Goal: Transaction & Acquisition: Download file/media

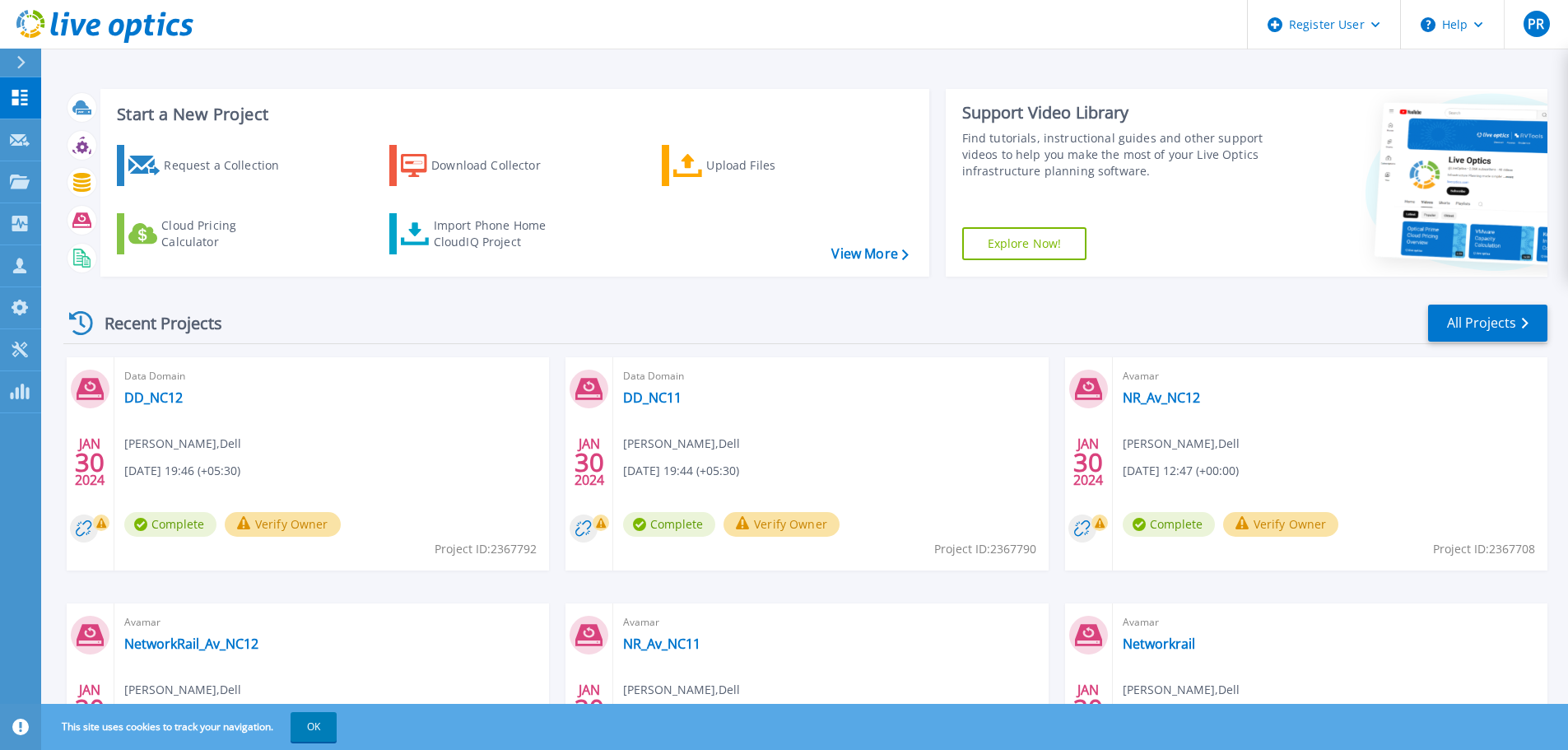
click at [19, 60] on icon at bounding box center [20, 62] width 9 height 13
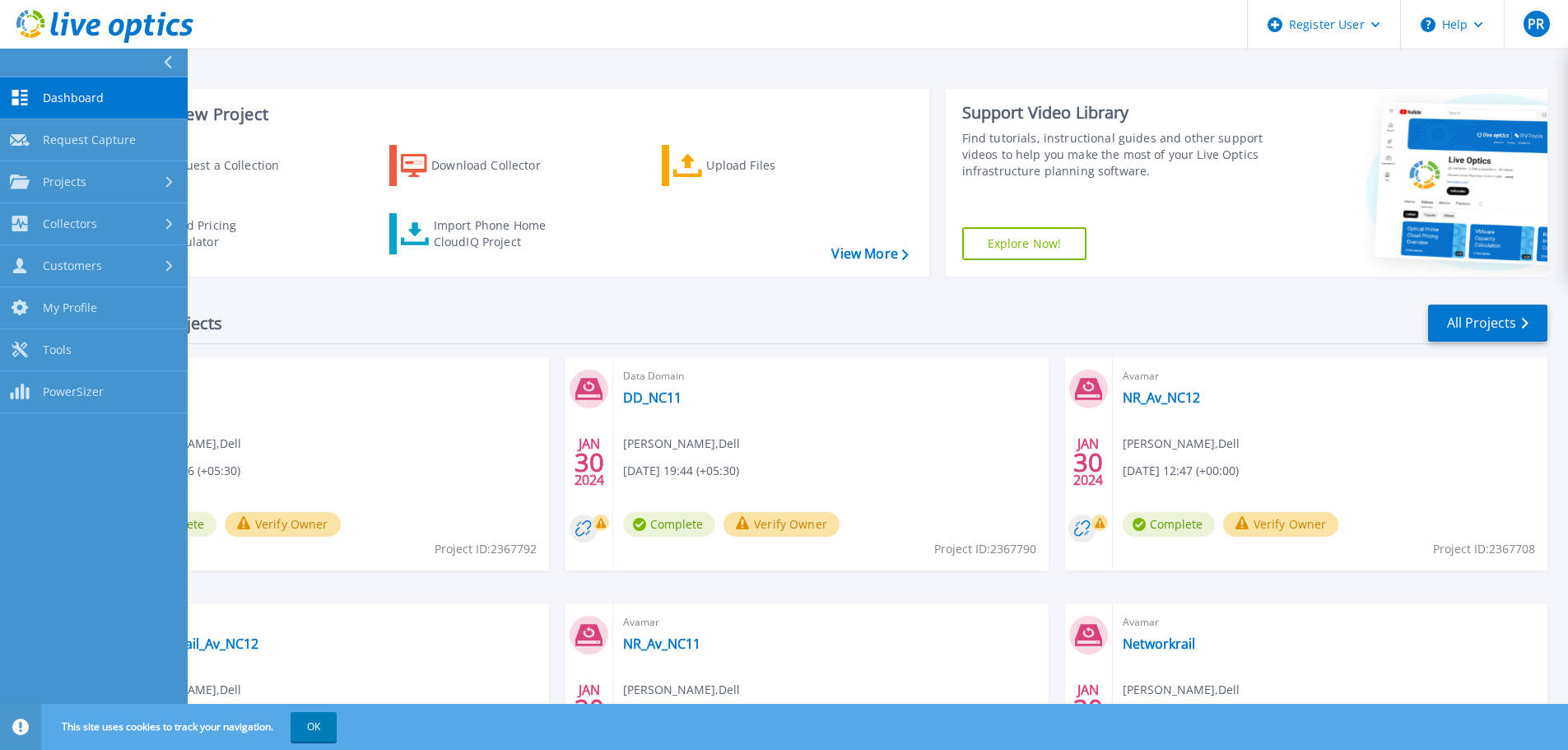
click at [162, 55] on div at bounding box center [174, 62] width 26 height 28
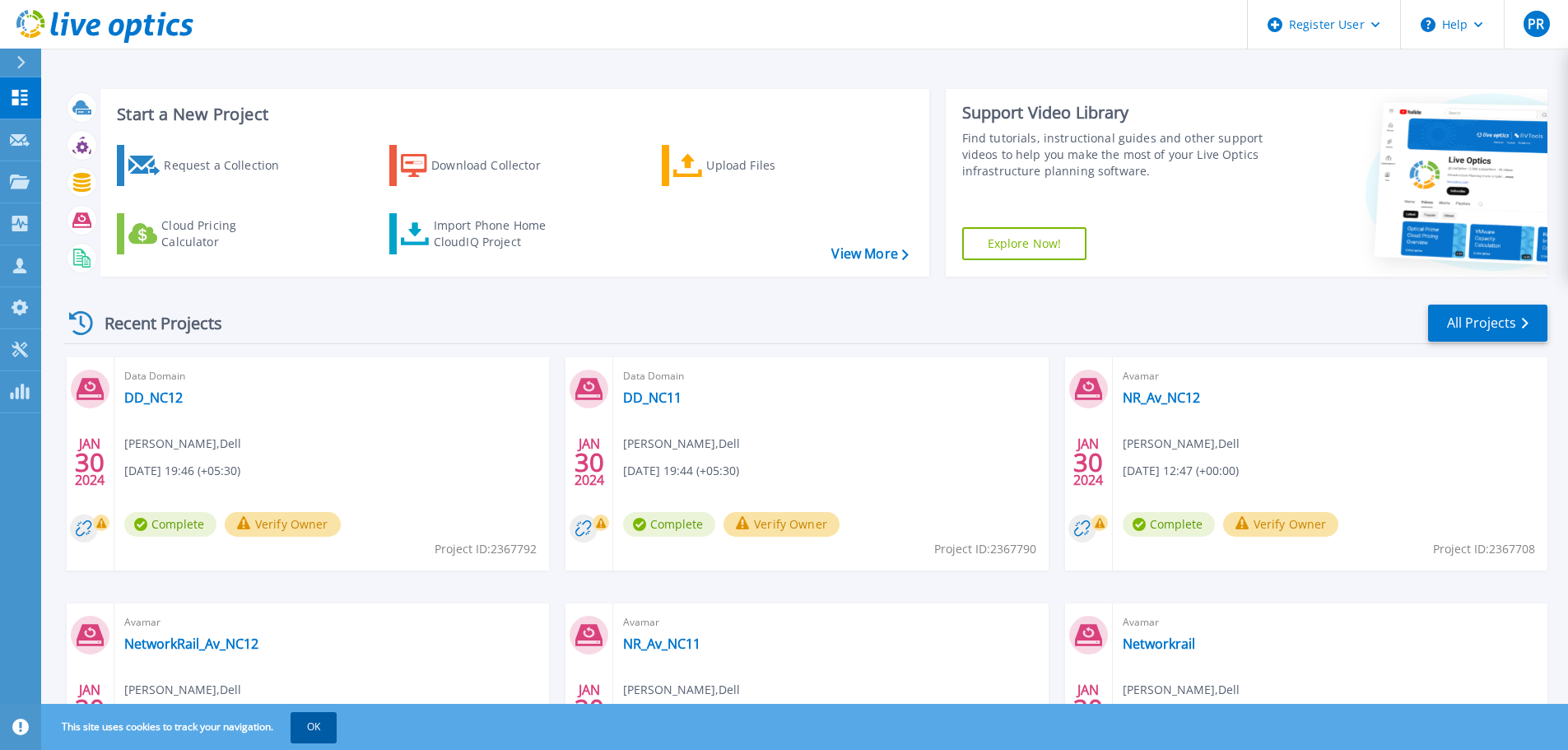
click at [325, 726] on button "OK" at bounding box center [313, 727] width 46 height 30
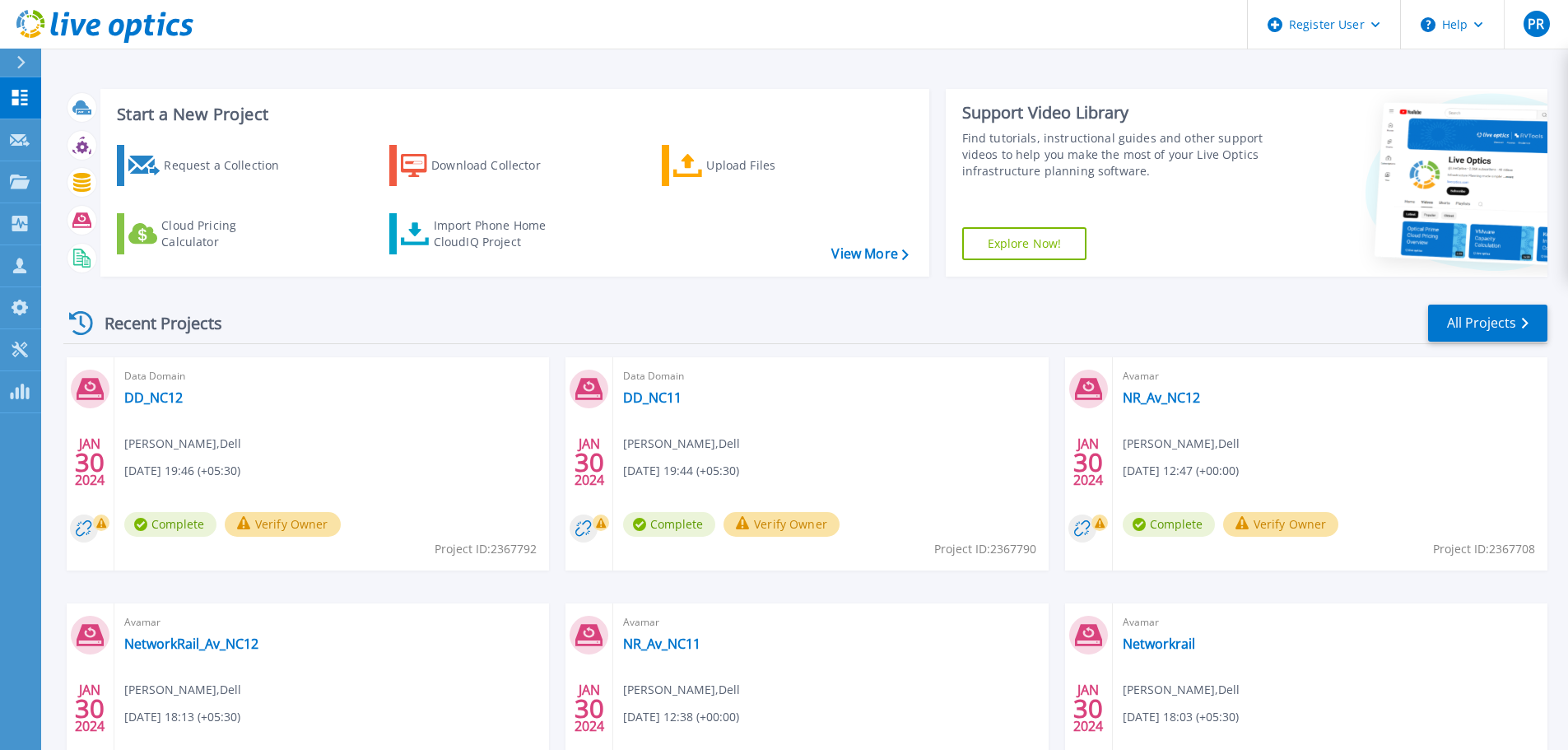
click at [16, 55] on div at bounding box center [27, 62] width 26 height 28
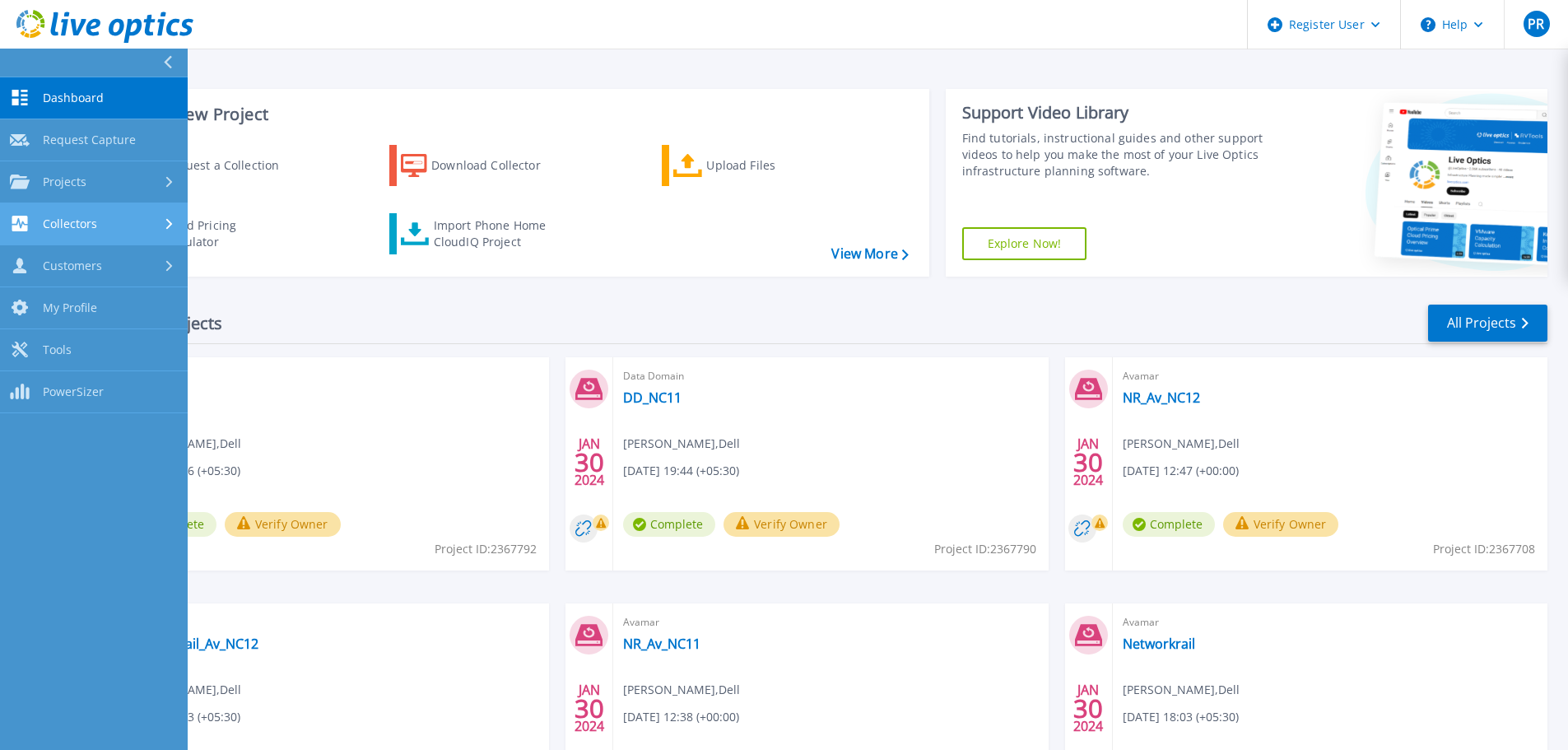
click at [166, 221] on icon at bounding box center [169, 223] width 7 height 11
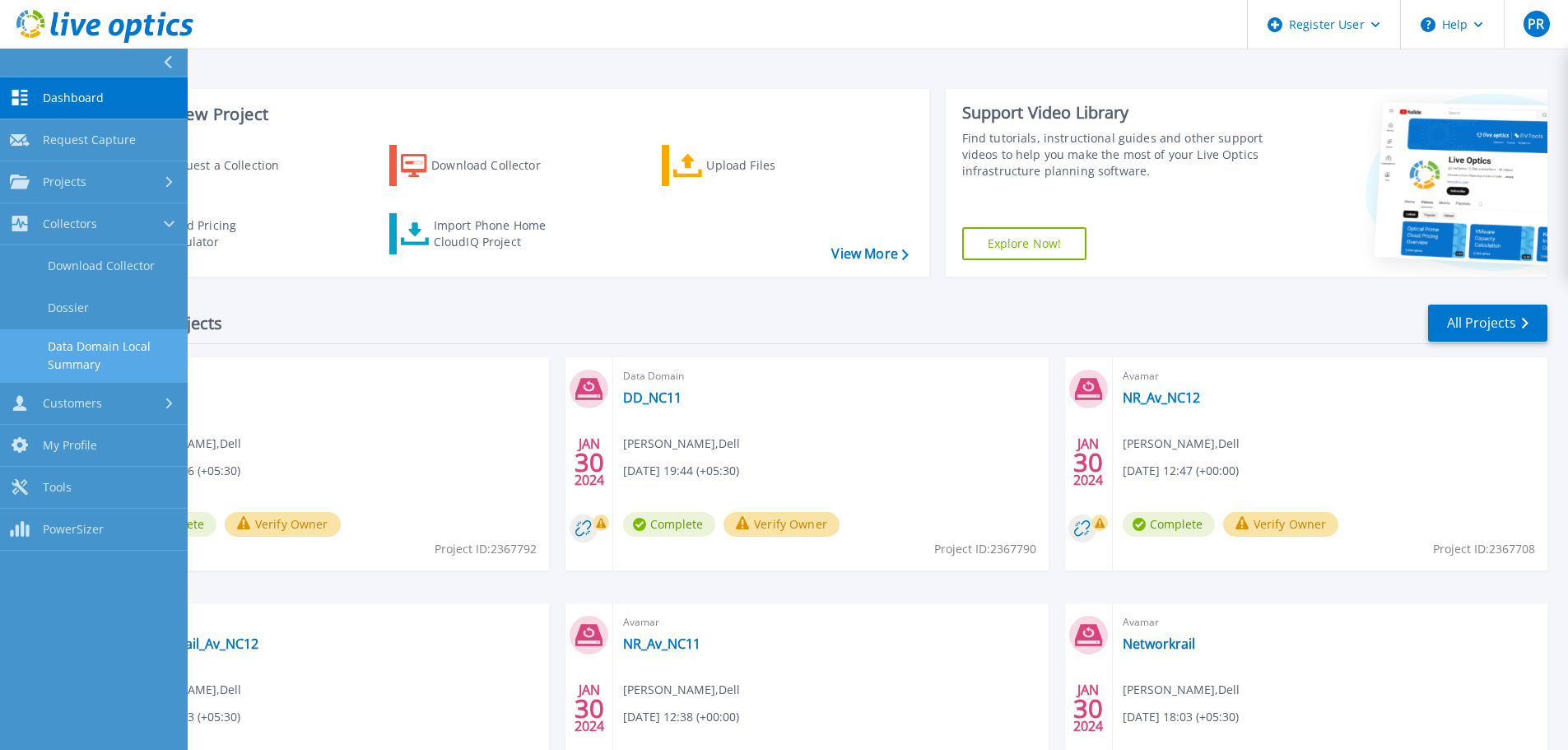
click at [105, 363] on link "Data Domain Local Summary" at bounding box center [94, 356] width 187 height 53
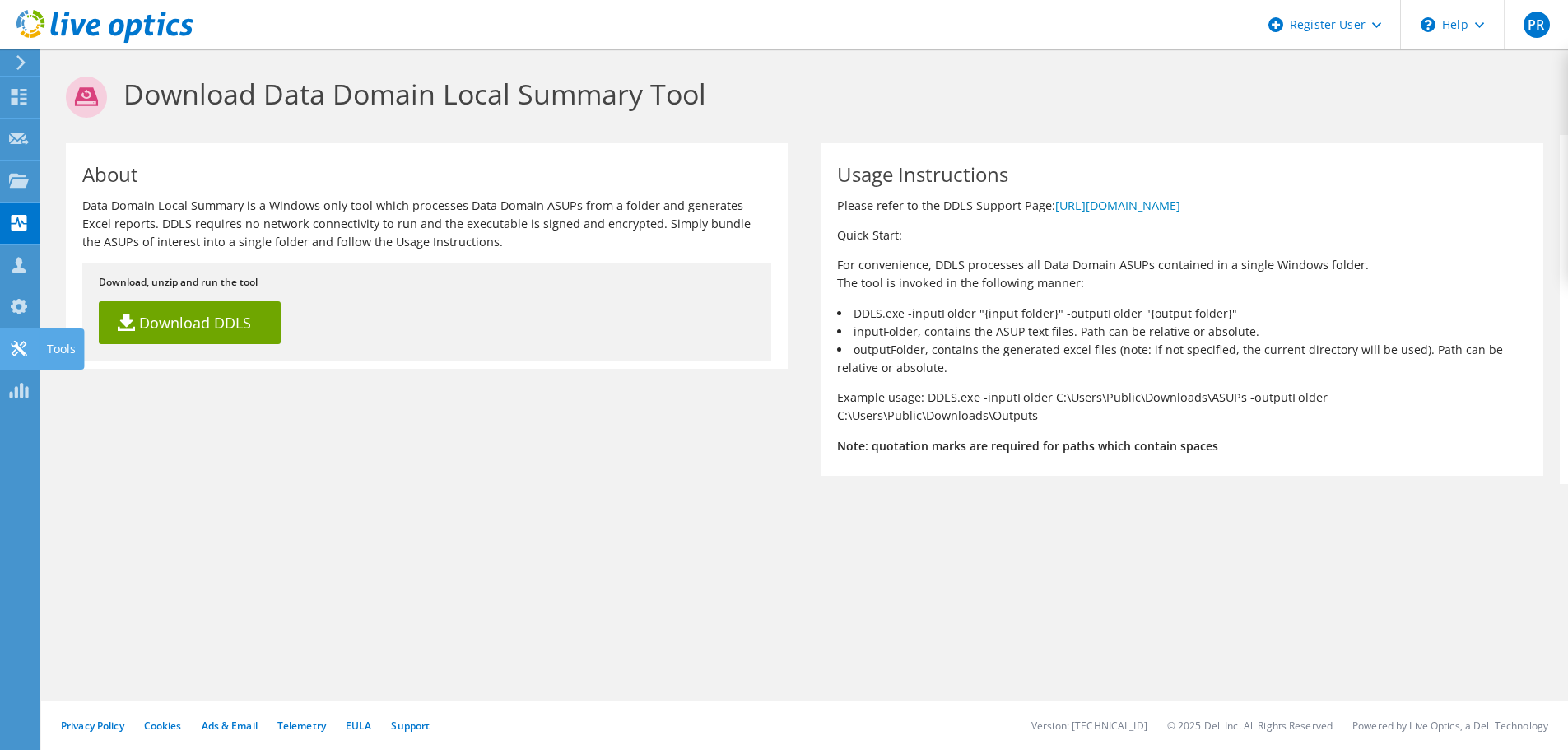
click at [16, 349] on icon at bounding box center [19, 349] width 20 height 15
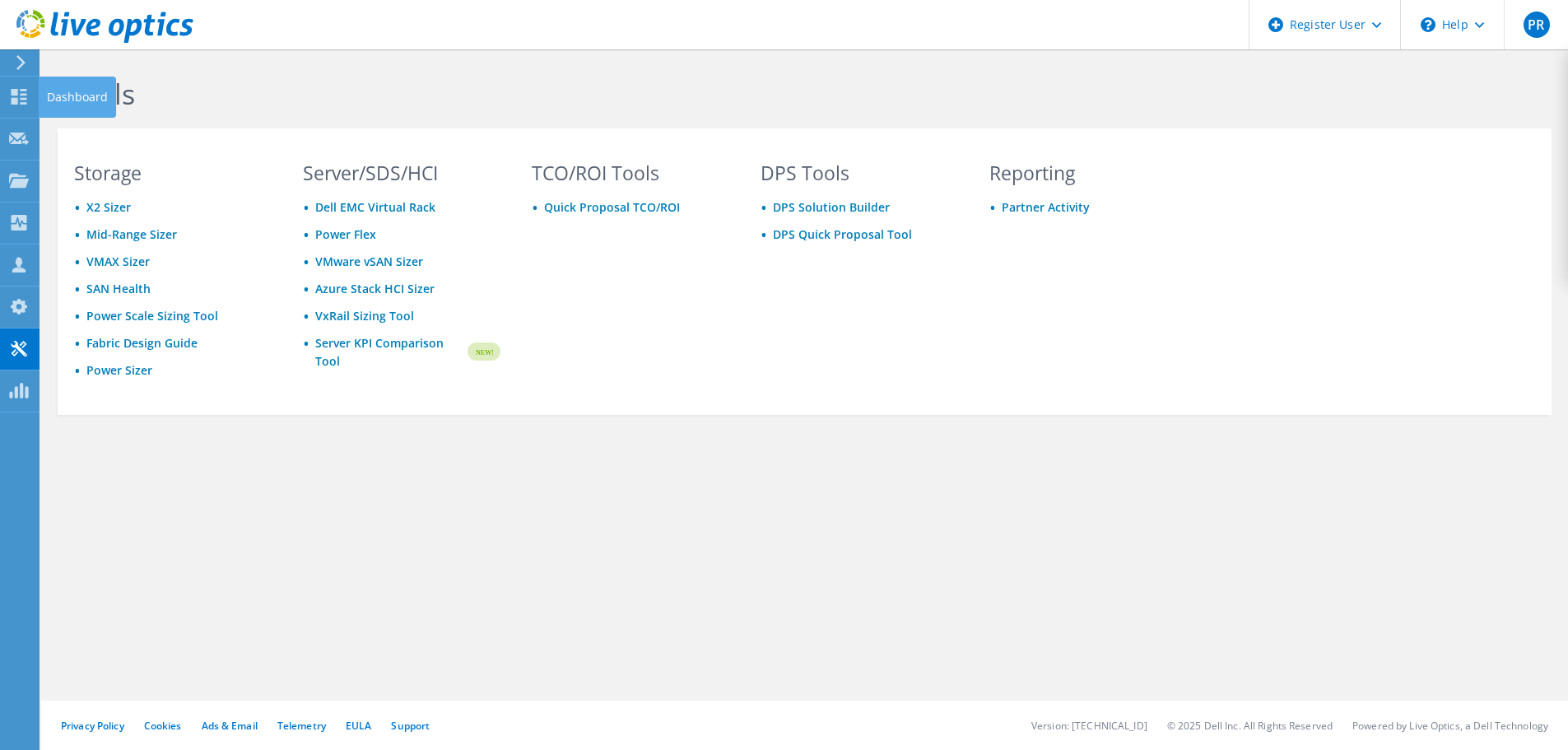
click at [20, 68] on icon at bounding box center [20, 62] width 12 height 14
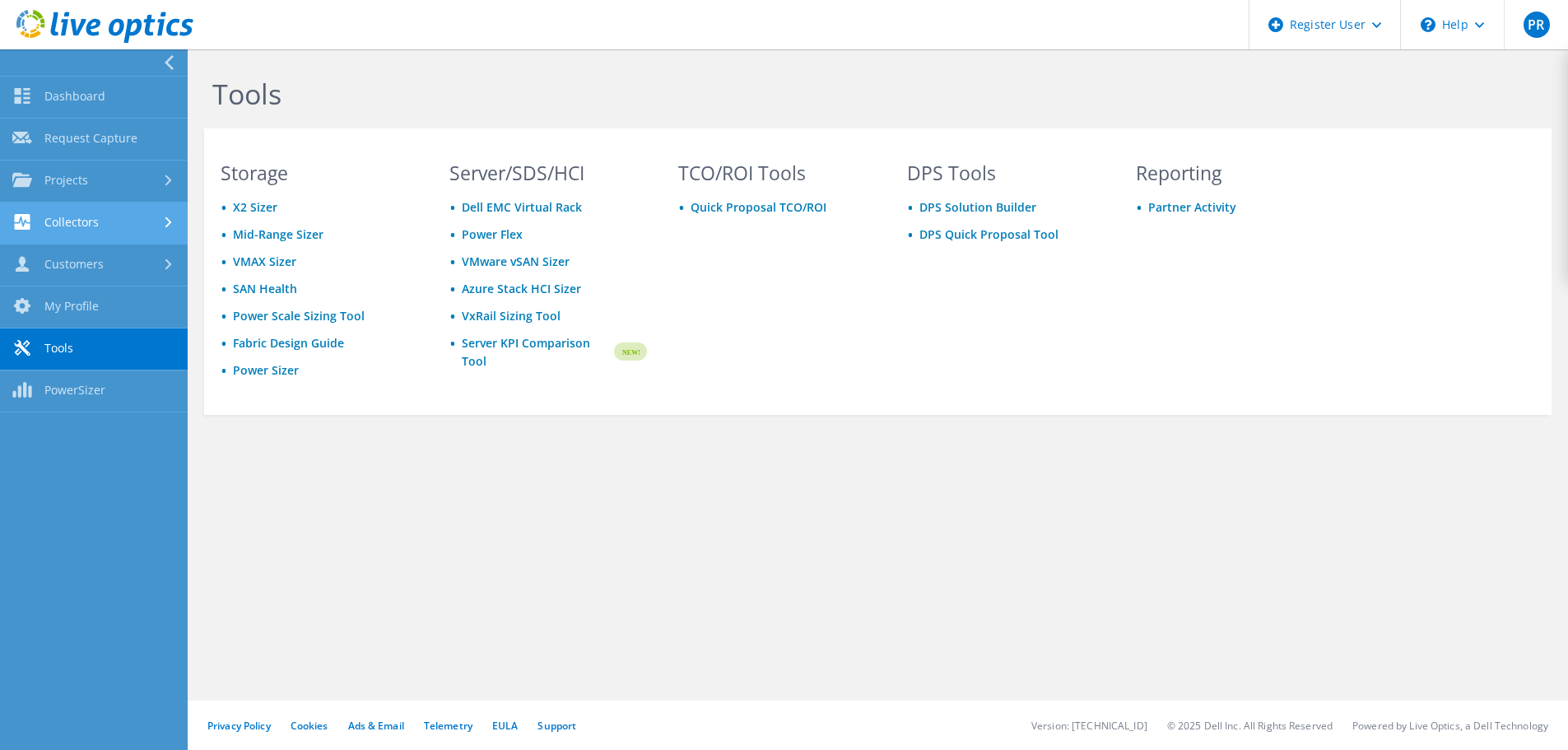
click at [165, 230] on link "Collectors" at bounding box center [94, 223] width 187 height 42
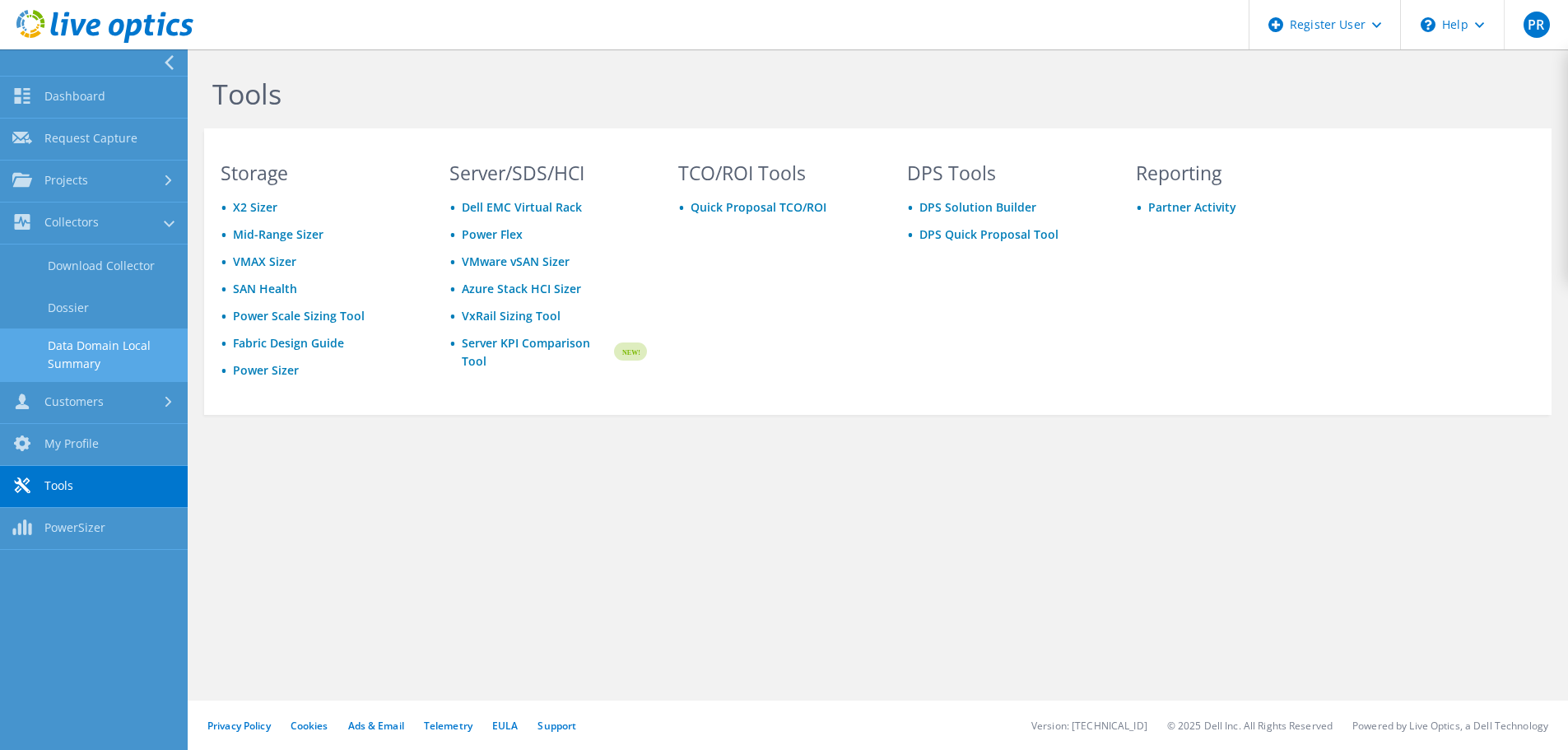
click at [110, 355] on link "Data Domain Local Summary" at bounding box center [94, 355] width 187 height 53
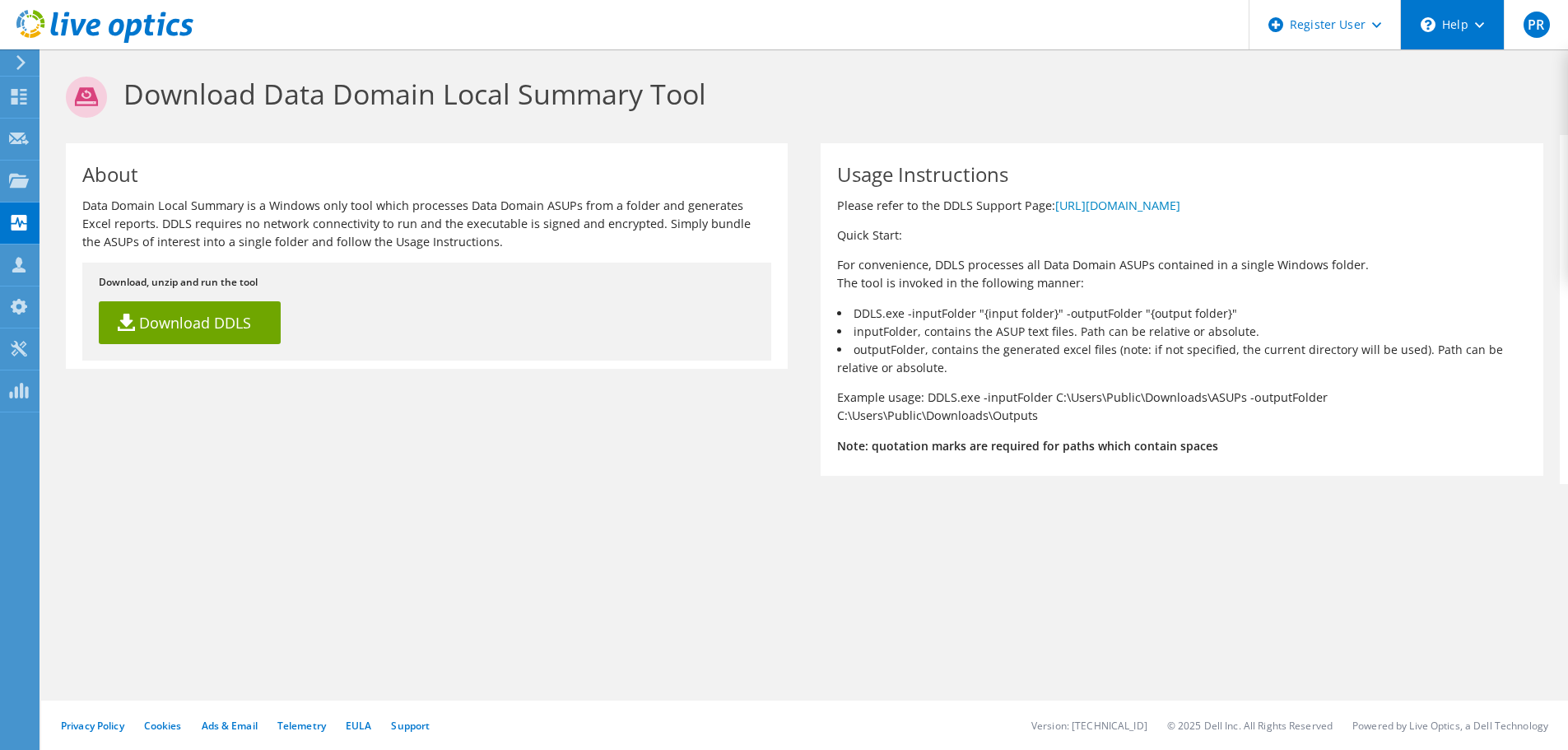
click at [1473, 34] on div "\n Help" at bounding box center [1452, 25] width 104 height 49
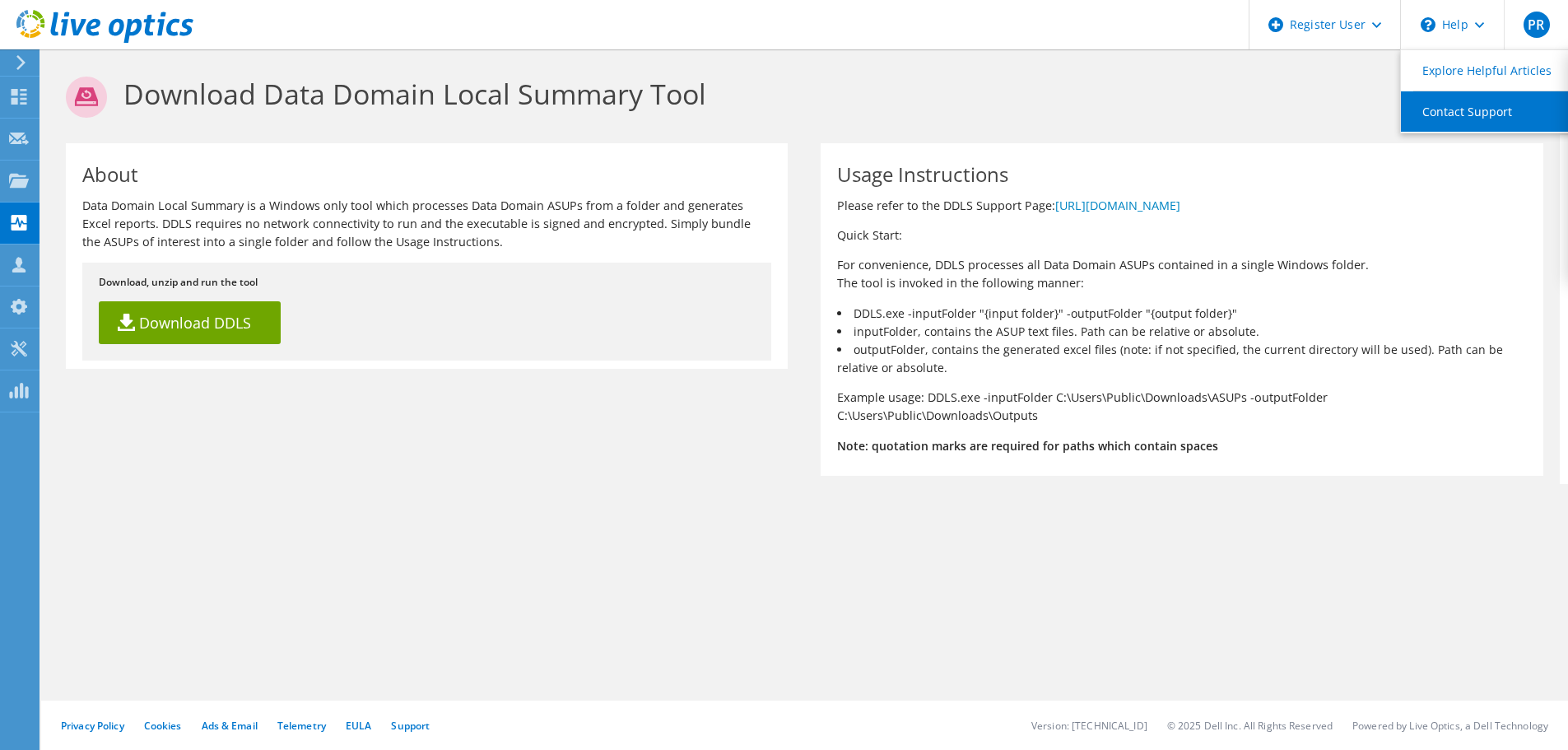
click at [1502, 111] on link "Contact Support" at bounding box center [1492, 111] width 183 height 40
drag, startPoint x: 263, startPoint y: 99, endPoint x: 703, endPoint y: 96, distance: 440.0
click at [703, 96] on h1 "Download Data Domain Local Summary Tool" at bounding box center [800, 97] width 1469 height 41
copy h1 "Data Domain Local Summary Tool"
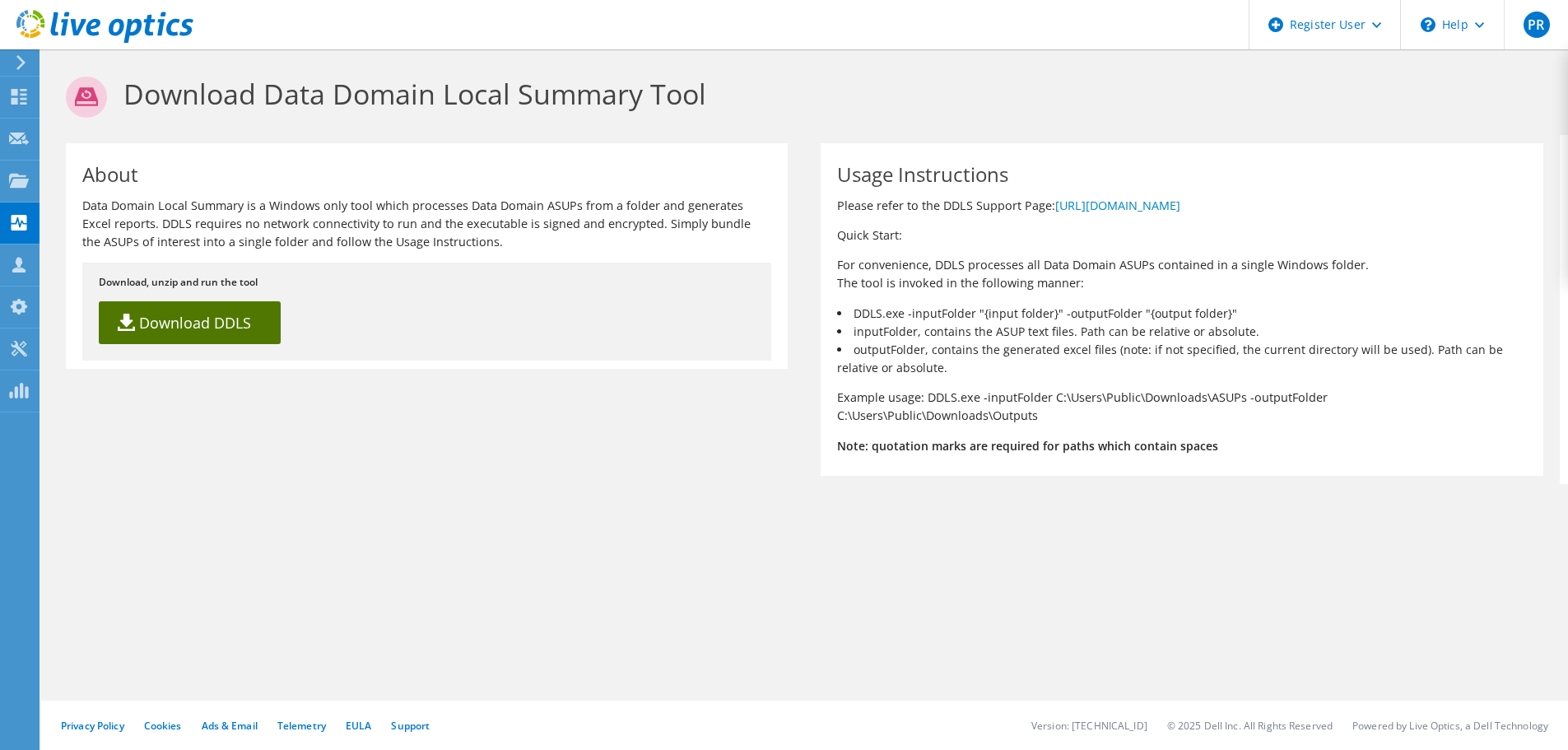
click at [170, 320] on link "Download DDLS" at bounding box center [190, 323] width 182 height 43
